Goal: Transaction & Acquisition: Purchase product/service

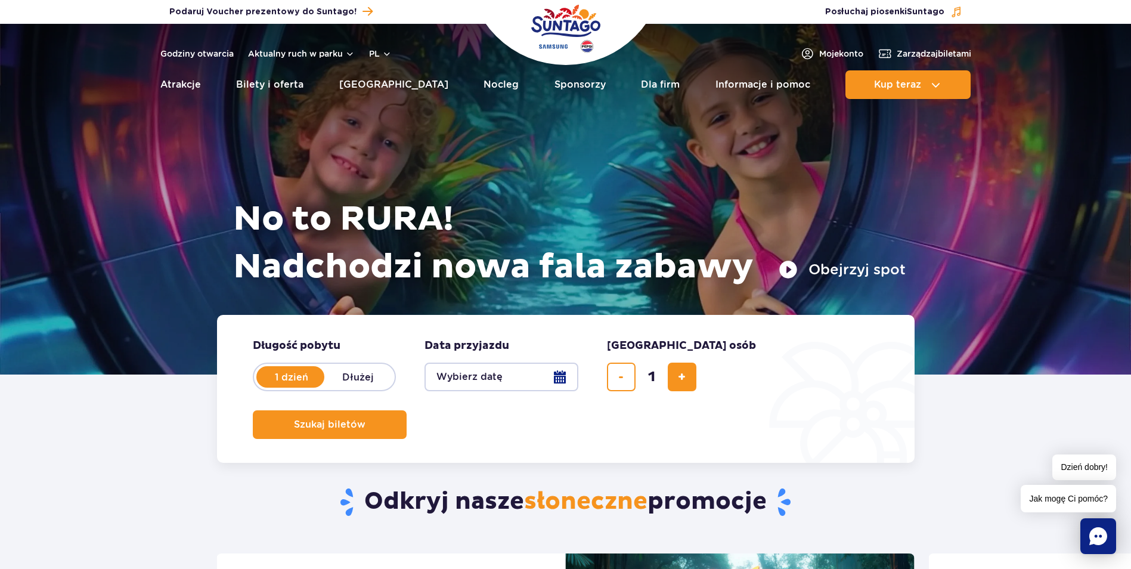
click at [519, 382] on button "Wybierz datę" at bounding box center [501, 376] width 154 height 29
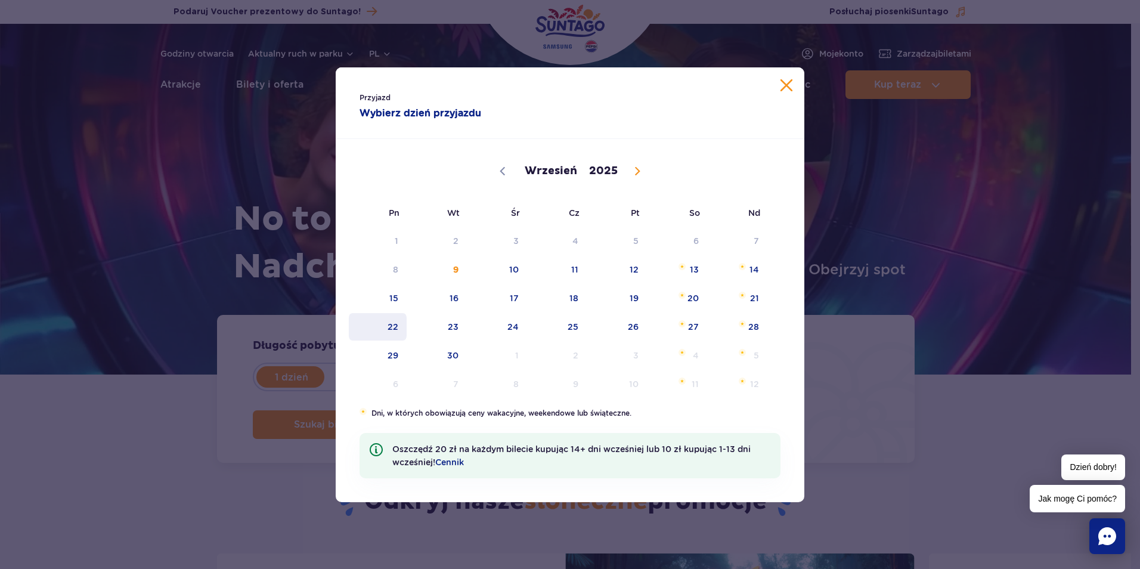
click at [380, 327] on span "22" at bounding box center [378, 326] width 60 height 27
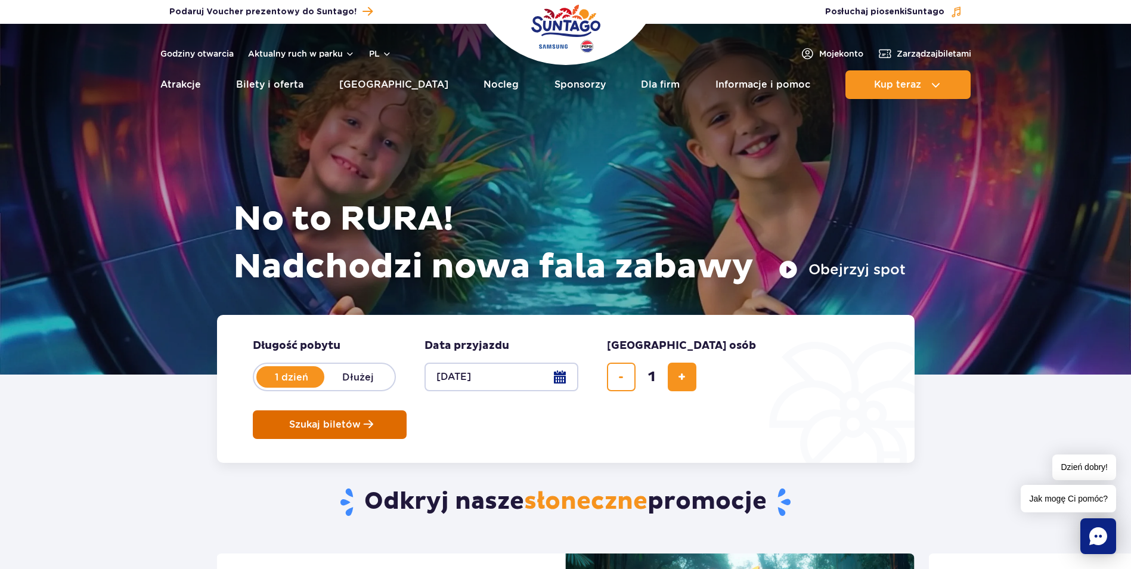
click at [407, 410] on button "Szukaj biletów" at bounding box center [330, 424] width 154 height 29
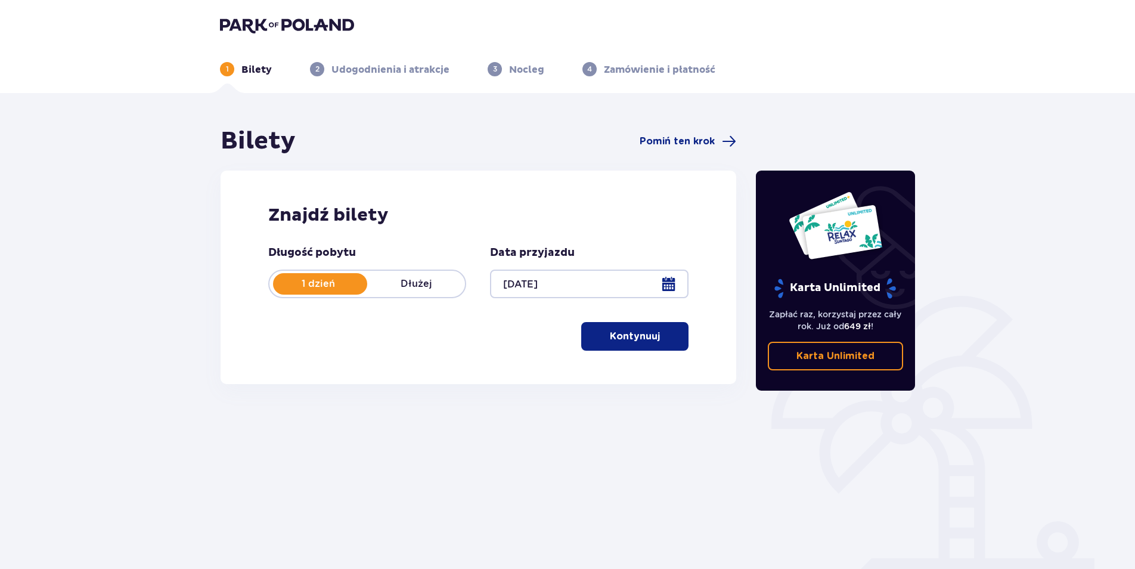
scroll to position [43, 0]
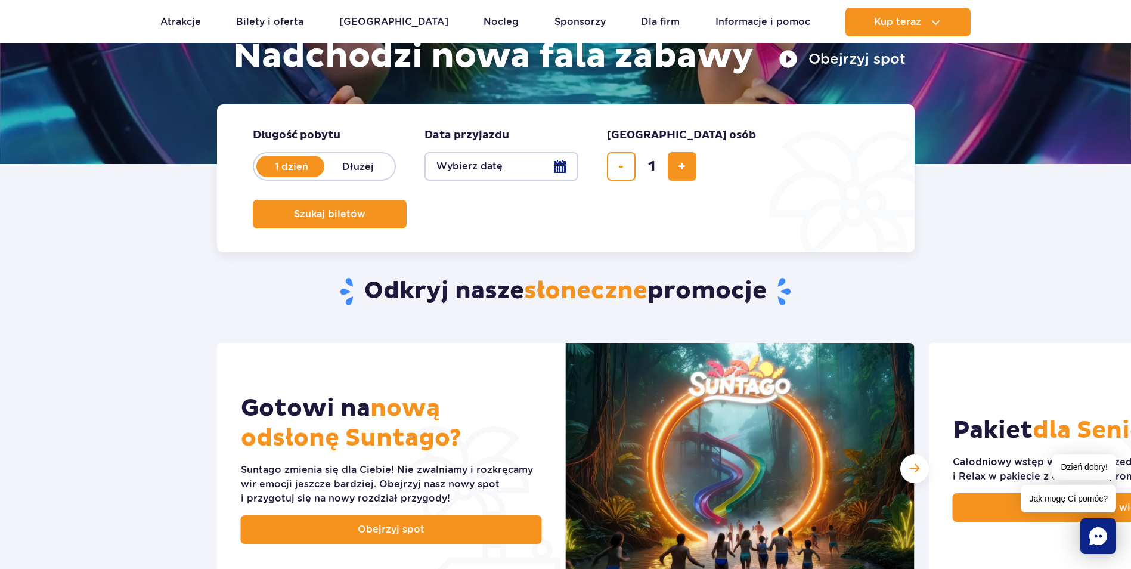
scroll to position [238, 0]
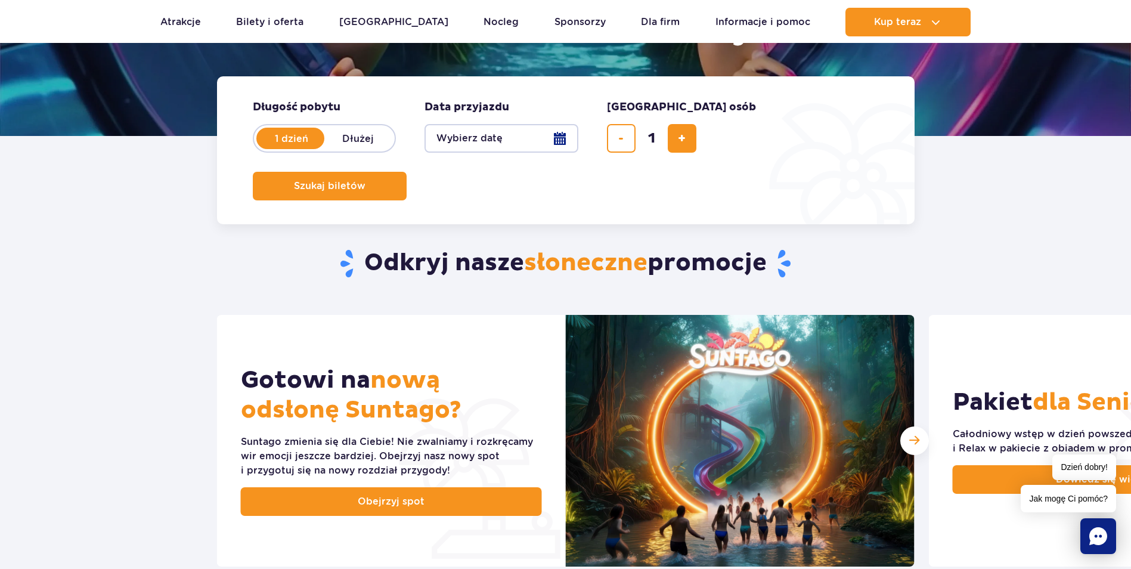
click at [556, 148] on button "Wybierz datę" at bounding box center [501, 138] width 154 height 29
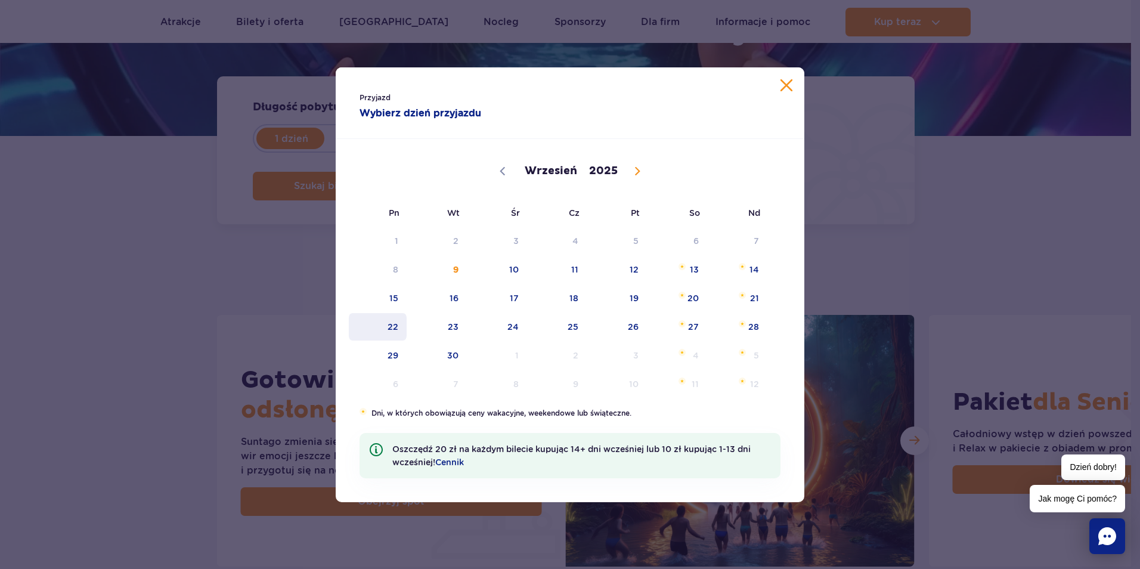
click at [383, 317] on span "22" at bounding box center [378, 326] width 60 height 27
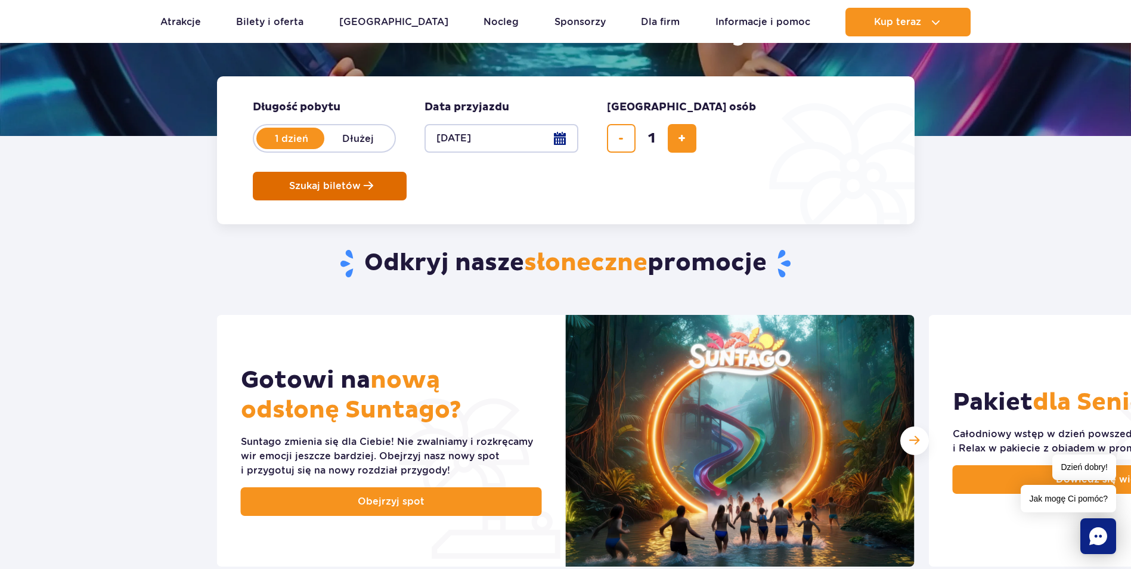
click at [361, 181] on span "Szukaj biletów" at bounding box center [325, 186] width 72 height 11
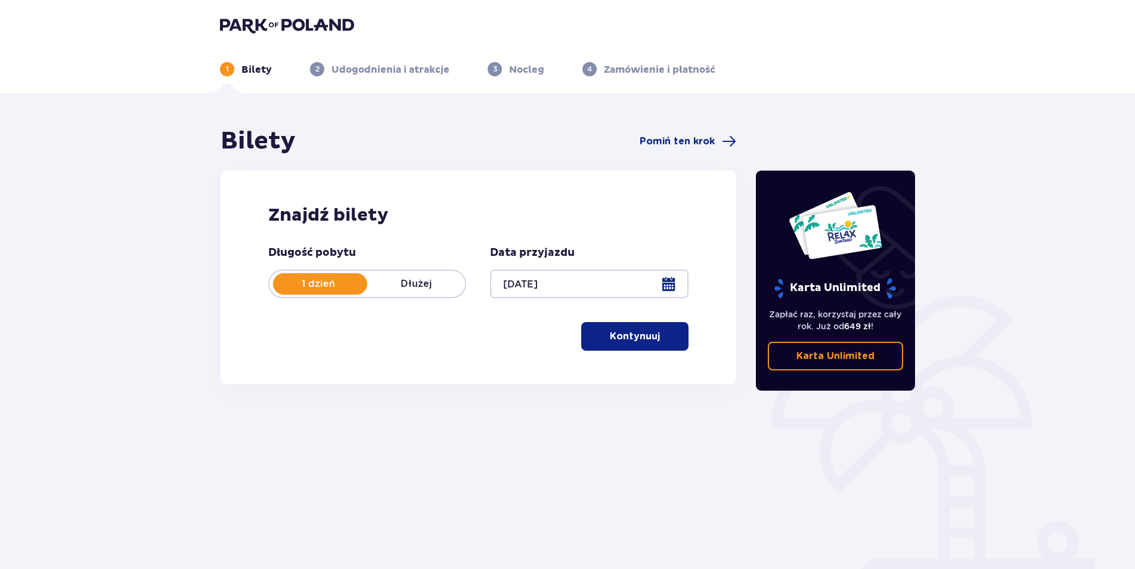
click at [636, 333] on p "Kontynuuj" at bounding box center [635, 336] width 50 height 13
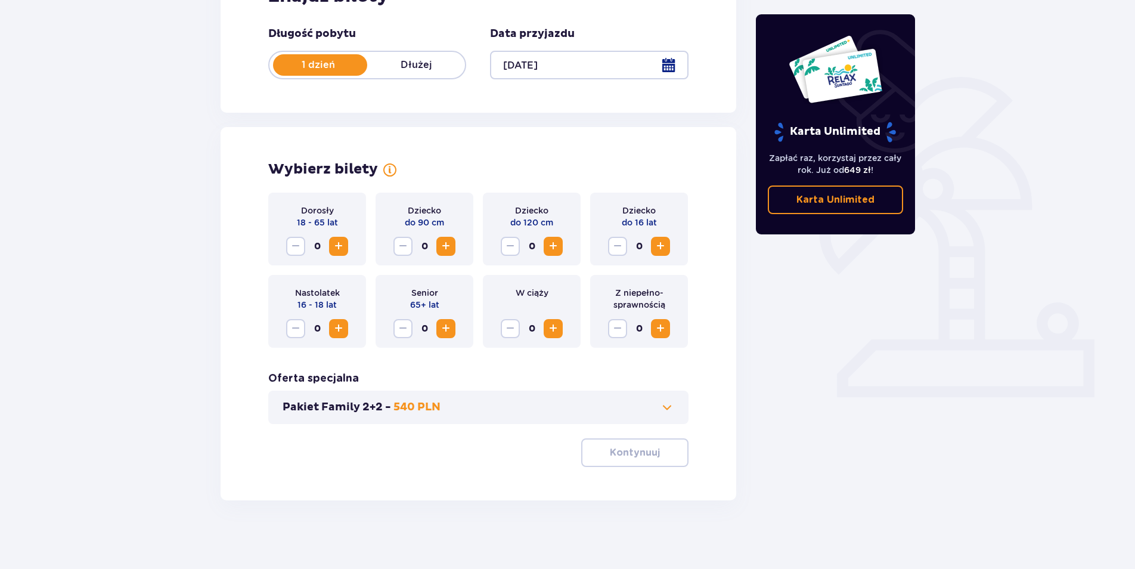
scroll to position [222, 0]
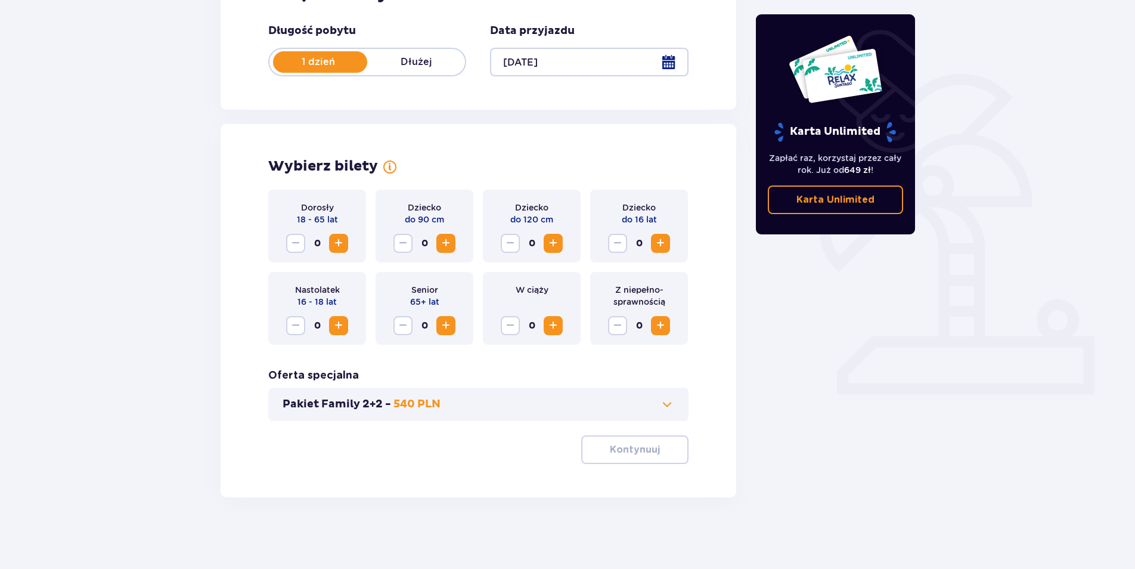
click at [335, 239] on span "Increase" at bounding box center [338, 243] width 14 height 14
click at [651, 410] on button "Pakiet Family 2+2 - 540 PLN" at bounding box center [479, 404] width 392 height 14
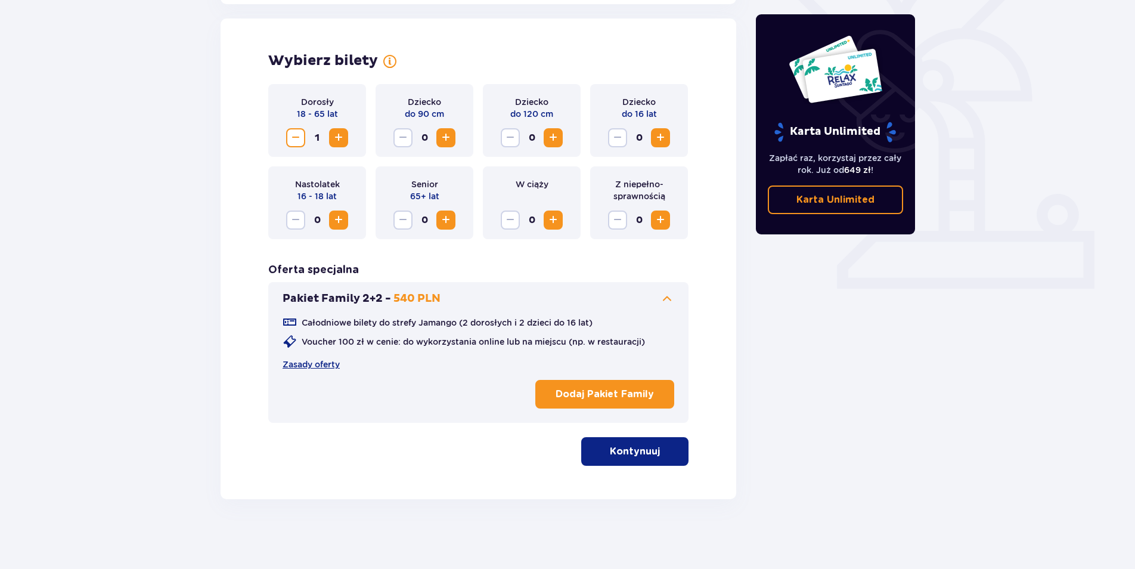
scroll to position [329, 0]
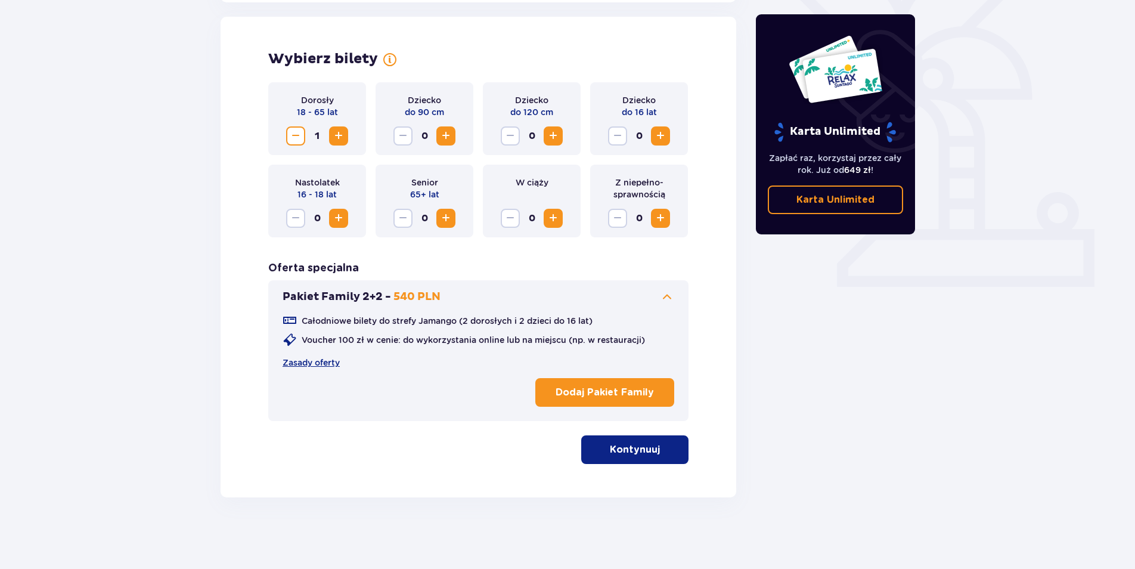
click at [649, 456] on p "Kontynuuj" at bounding box center [635, 449] width 50 height 13
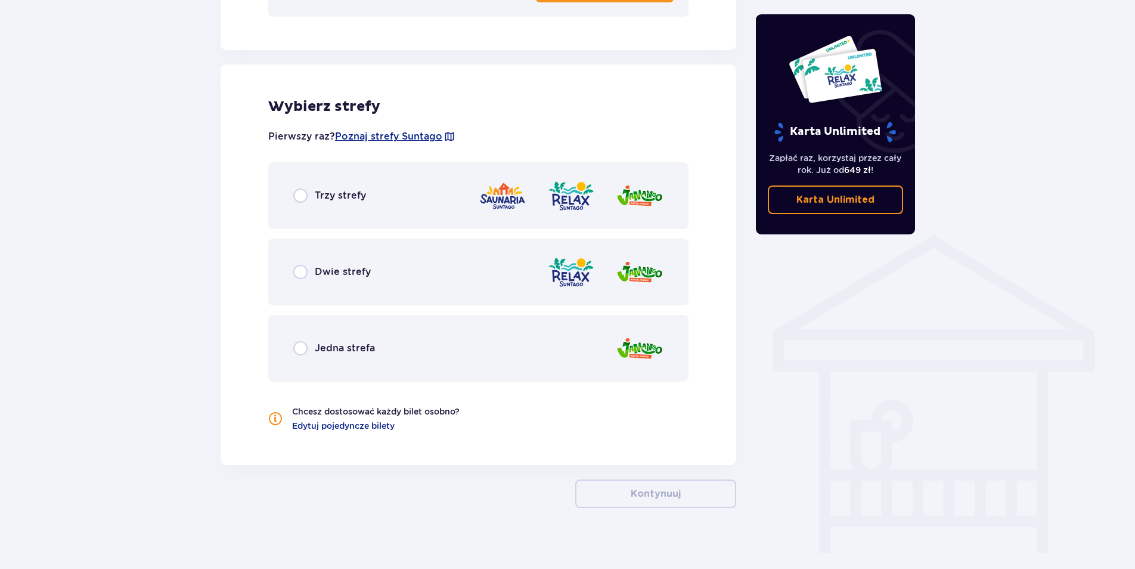
scroll to position [744, 0]
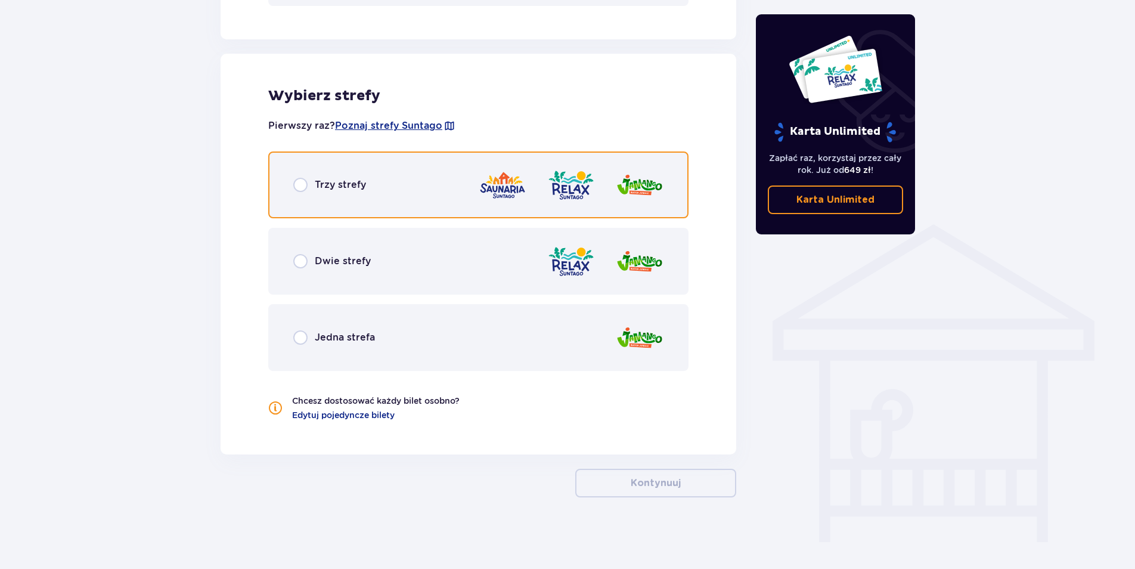
click at [300, 181] on input "radio" at bounding box center [300, 185] width 14 height 14
radio input "true"
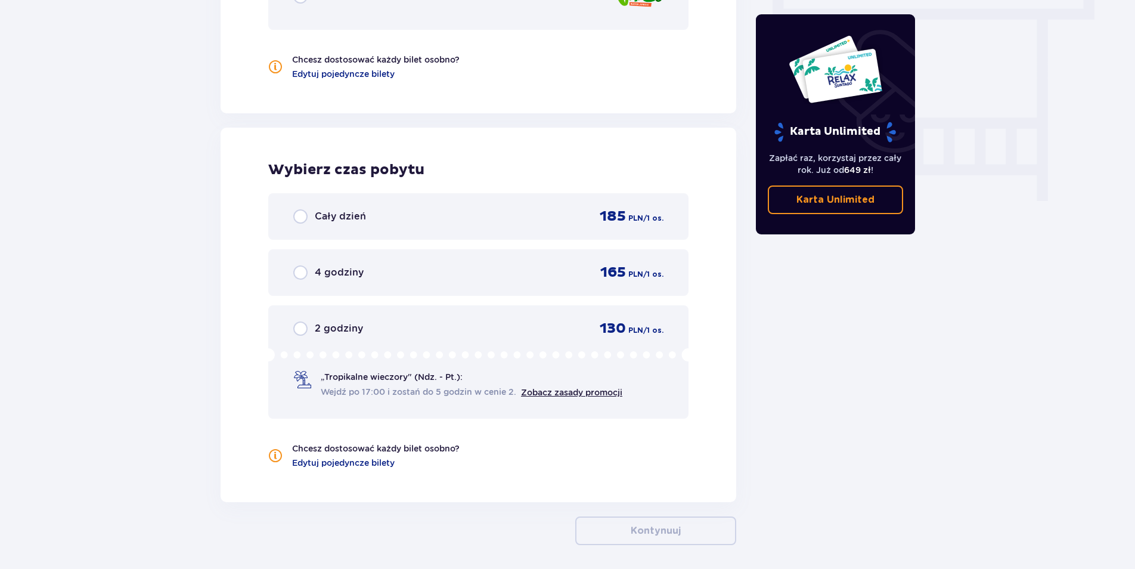
scroll to position [1133, 0]
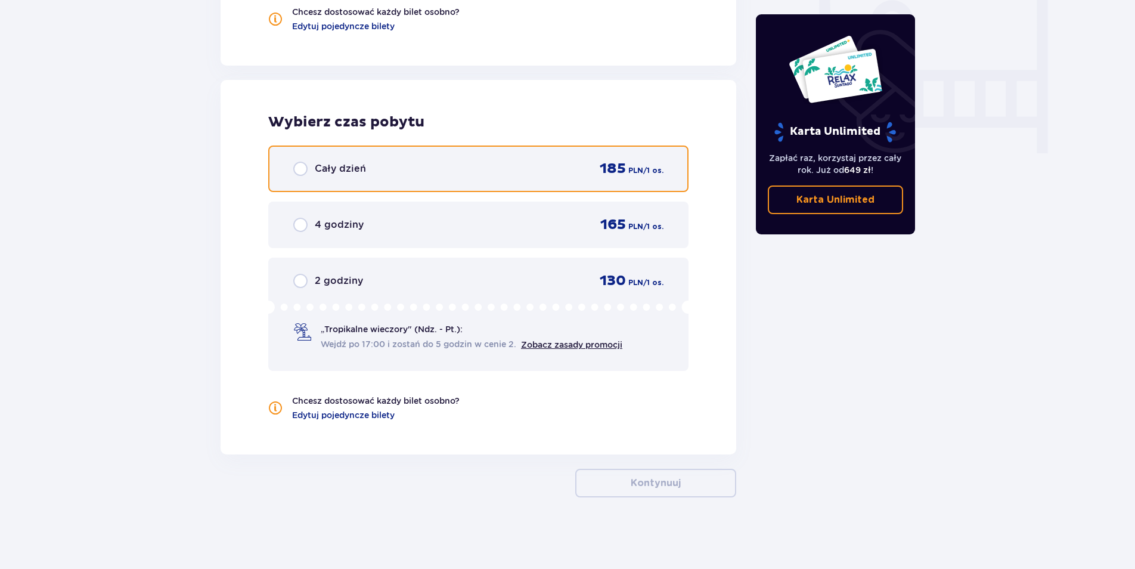
click at [303, 172] on input "radio" at bounding box center [300, 169] width 14 height 14
radio input "true"
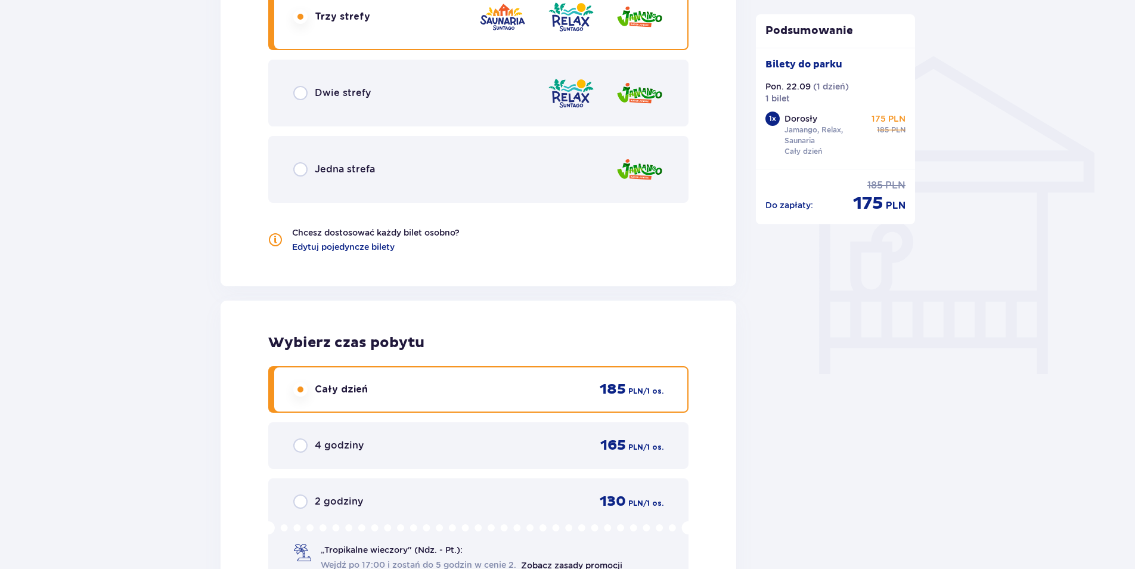
scroll to position [901, 0]
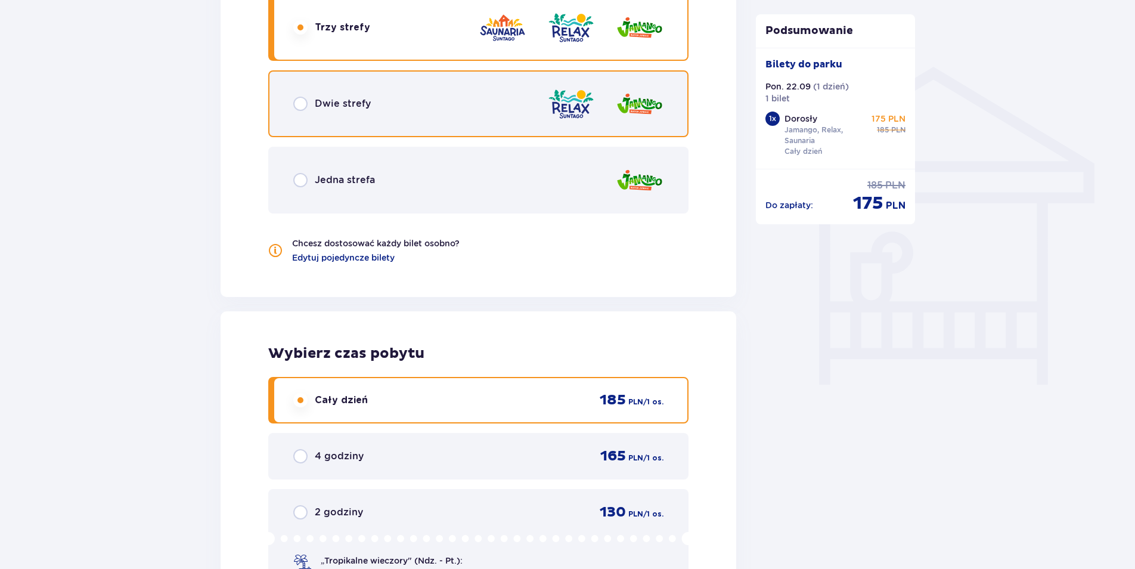
click at [298, 97] on input "radio" at bounding box center [300, 104] width 14 height 14
radio input "true"
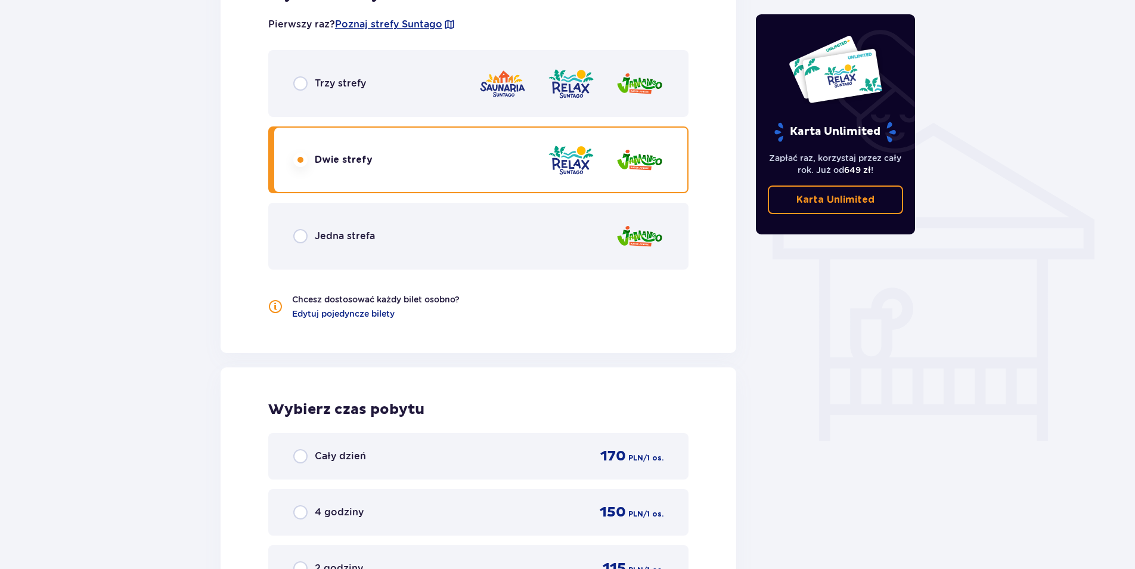
scroll to position [775, 0]
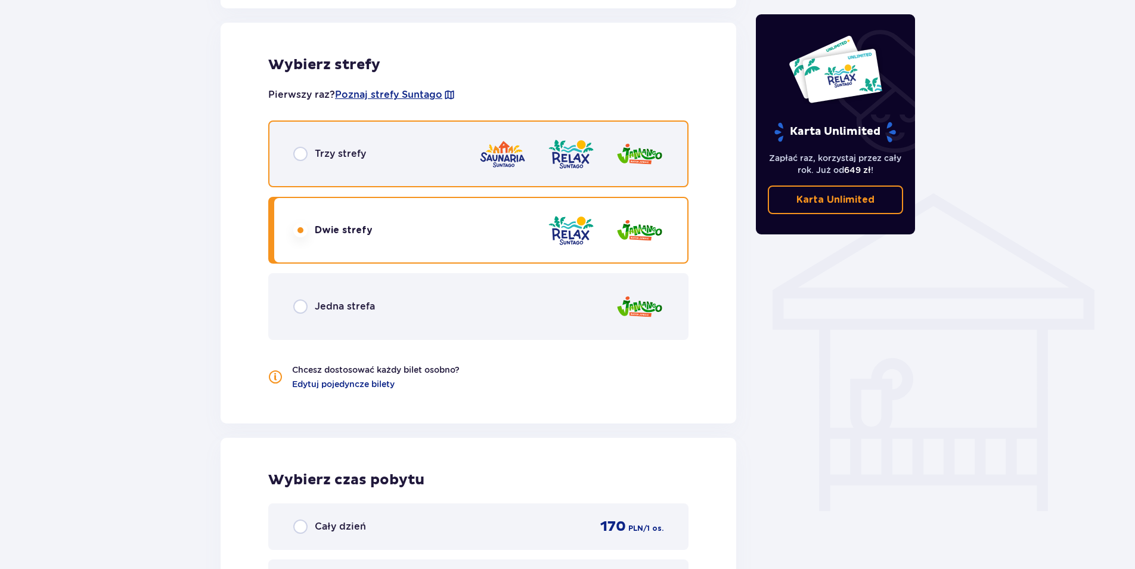
click at [296, 151] on input "radio" at bounding box center [300, 154] width 14 height 14
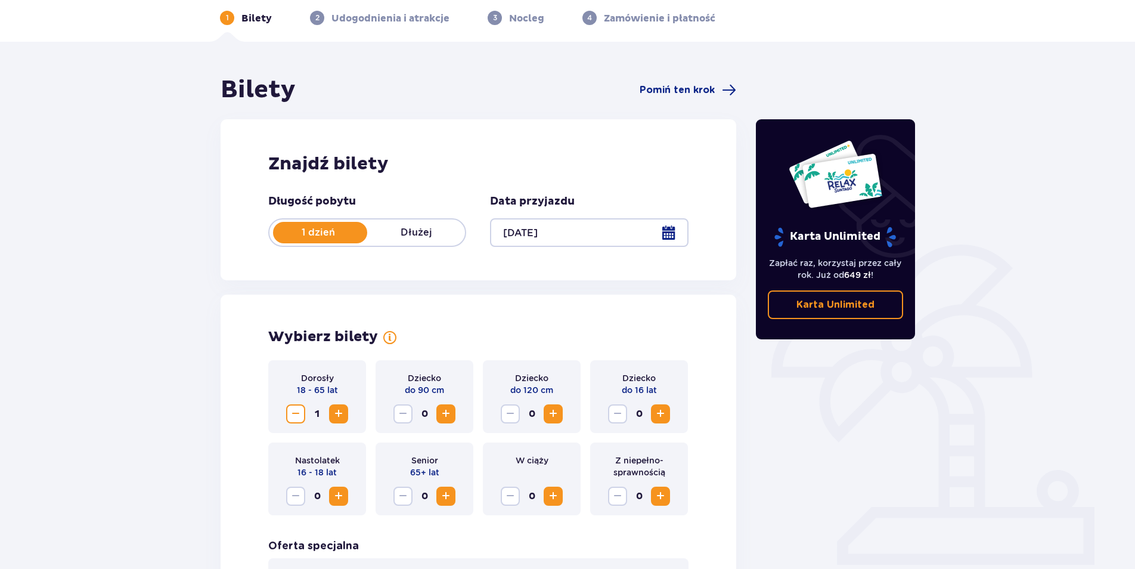
scroll to position [0, 0]
